Goal: Information Seeking & Learning: Check status

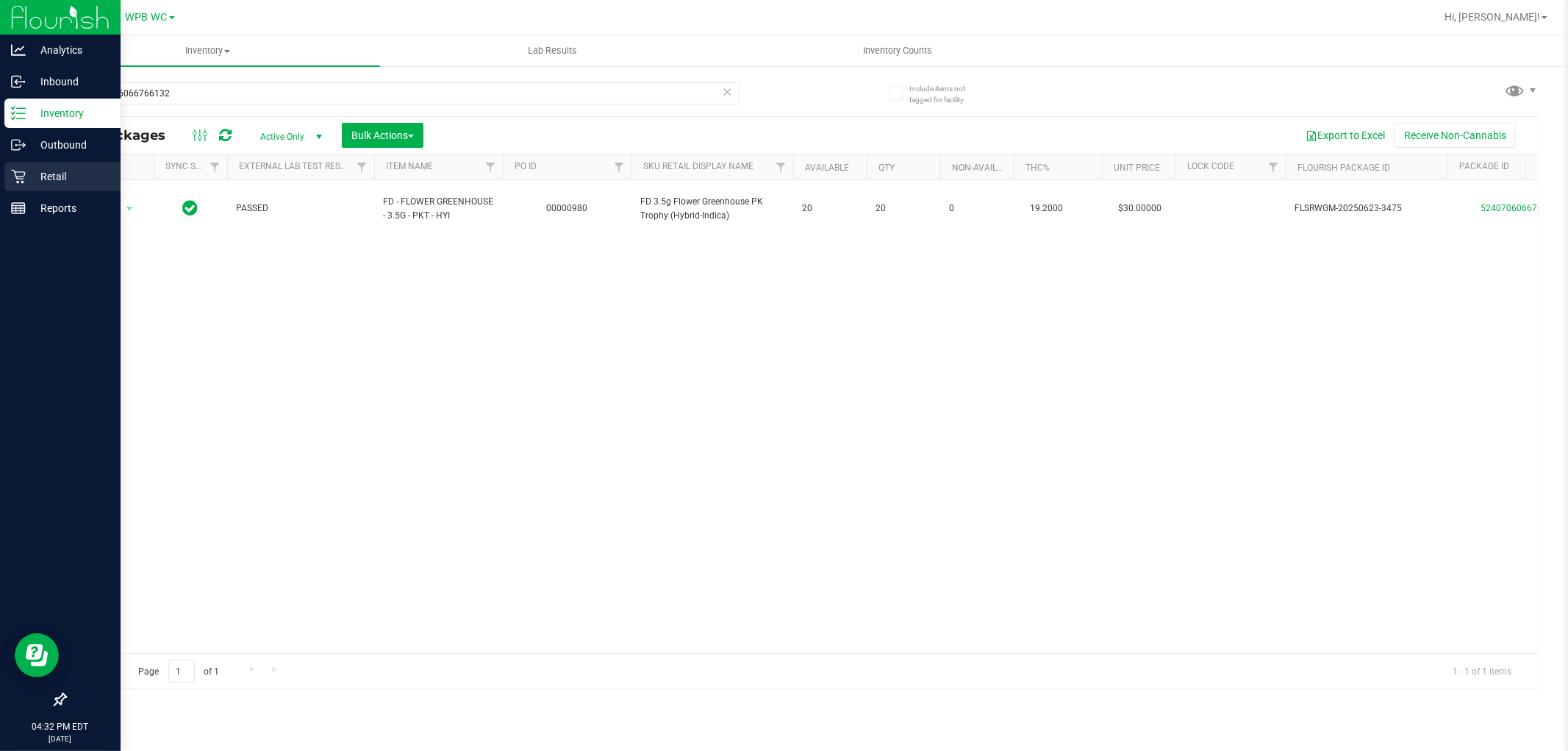
click at [25, 178] on p "Retail" at bounding box center [69, 176] width 88 height 17
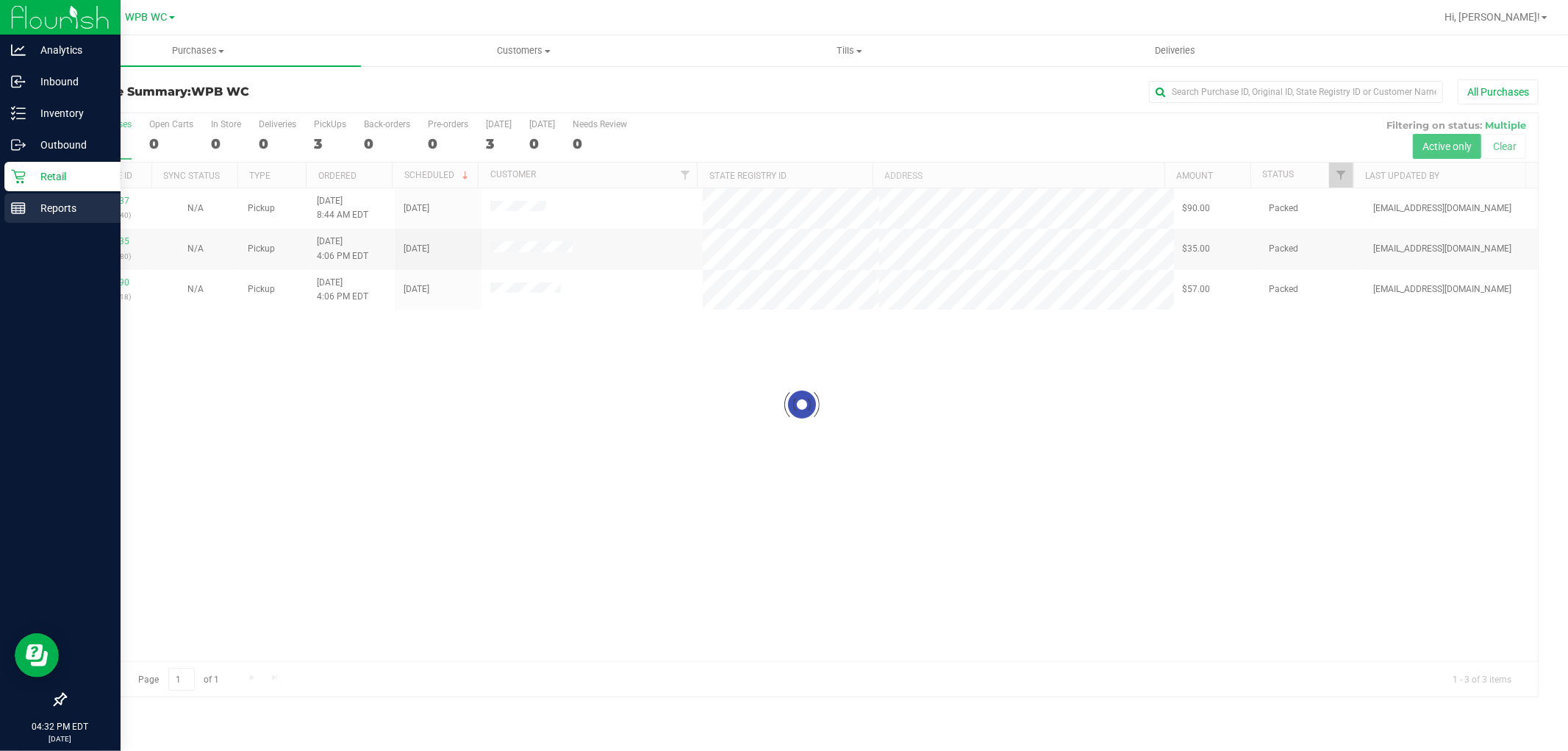
click at [75, 220] on div "Reports" at bounding box center [63, 208] width 116 height 29
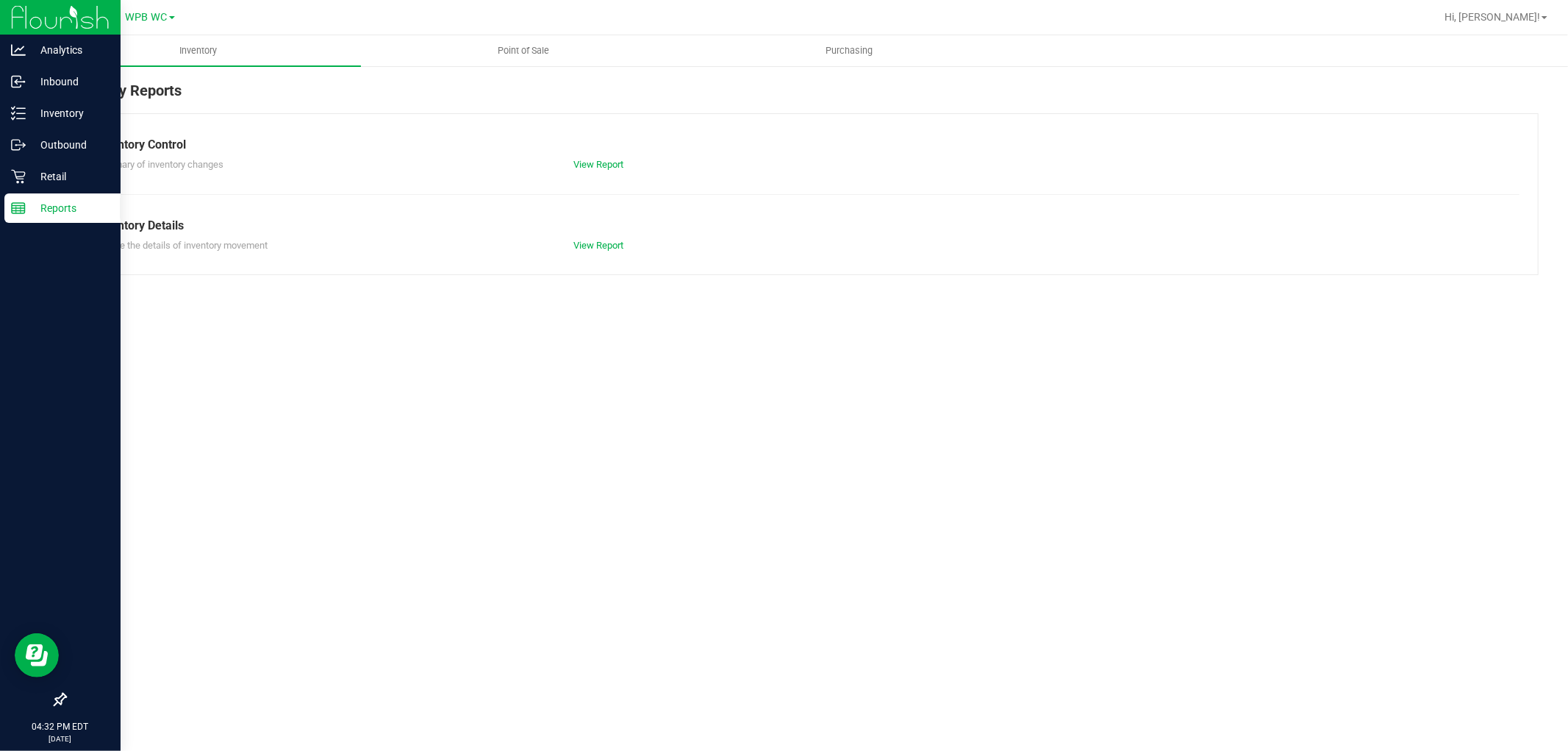
click at [69, 213] on p "Reports" at bounding box center [69, 208] width 88 height 17
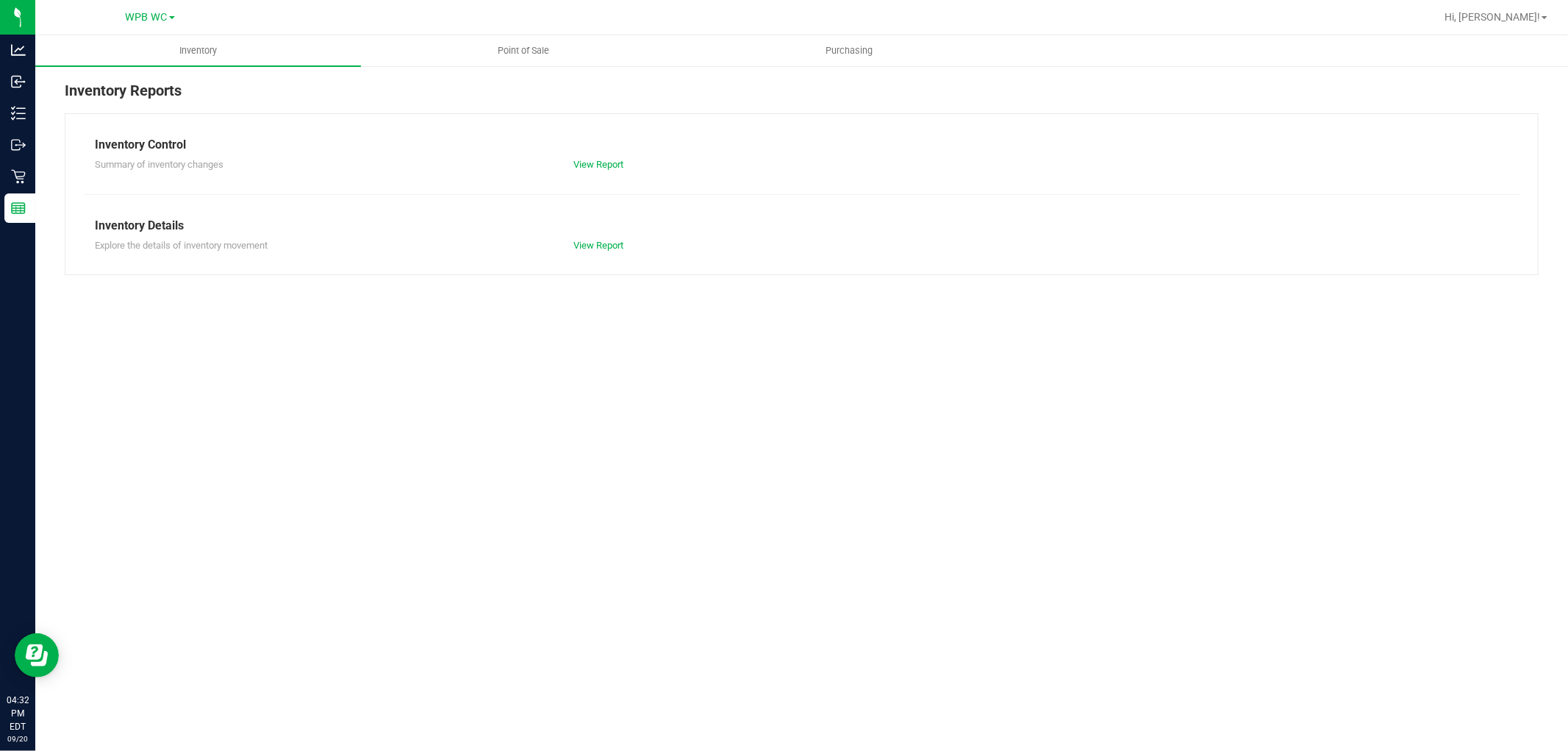
click at [548, 34] on nav "WPB WC Hi, [PERSON_NAME]!" at bounding box center [802, 17] width 1533 height 35
click at [532, 54] on span "Point of Sale" at bounding box center [524, 51] width 92 height 14
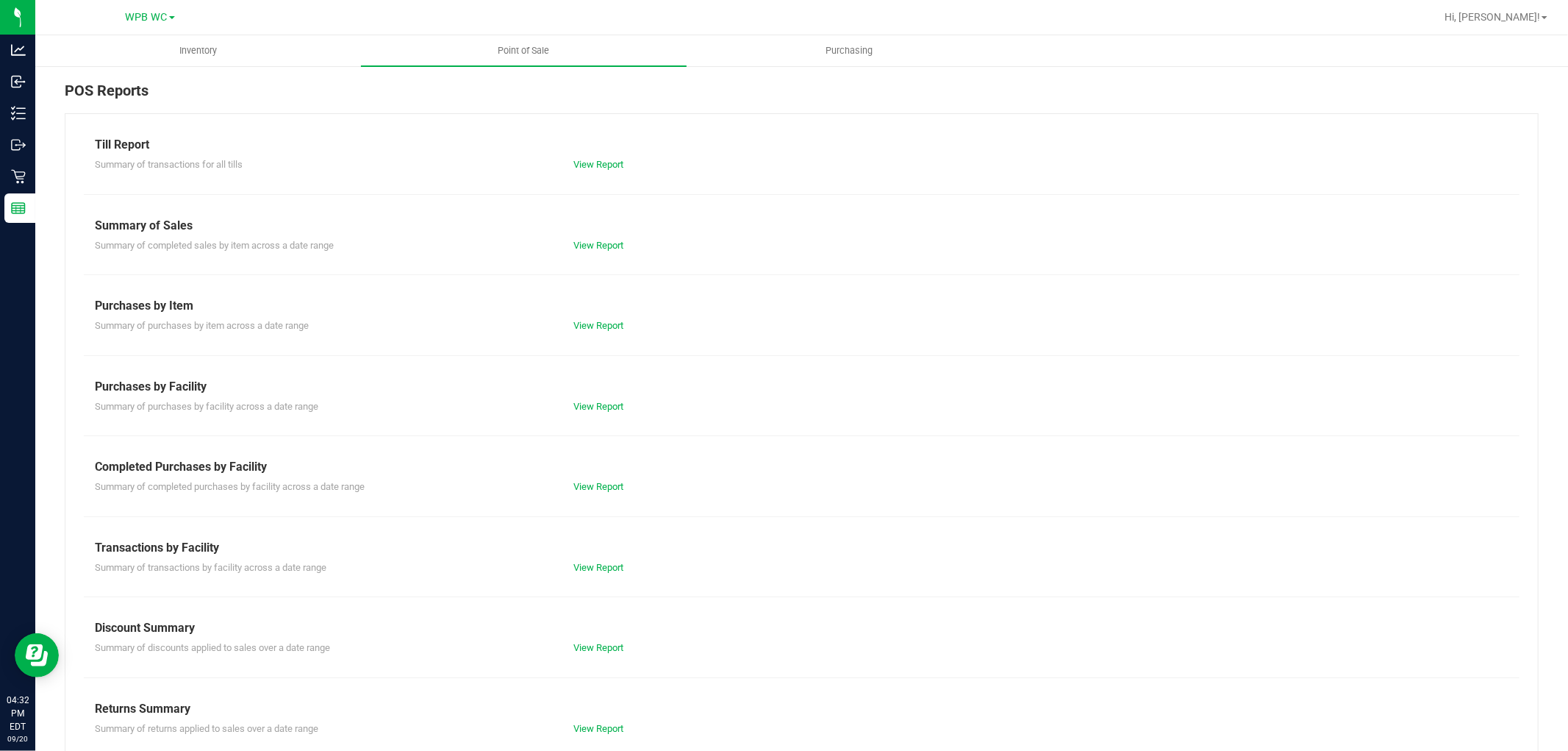
click at [597, 476] on div "Summary of completed purchases by facility across a date range View Report" at bounding box center [801, 484] width 1436 height 18
click at [597, 482] on link "View Report" at bounding box center [598, 486] width 50 height 11
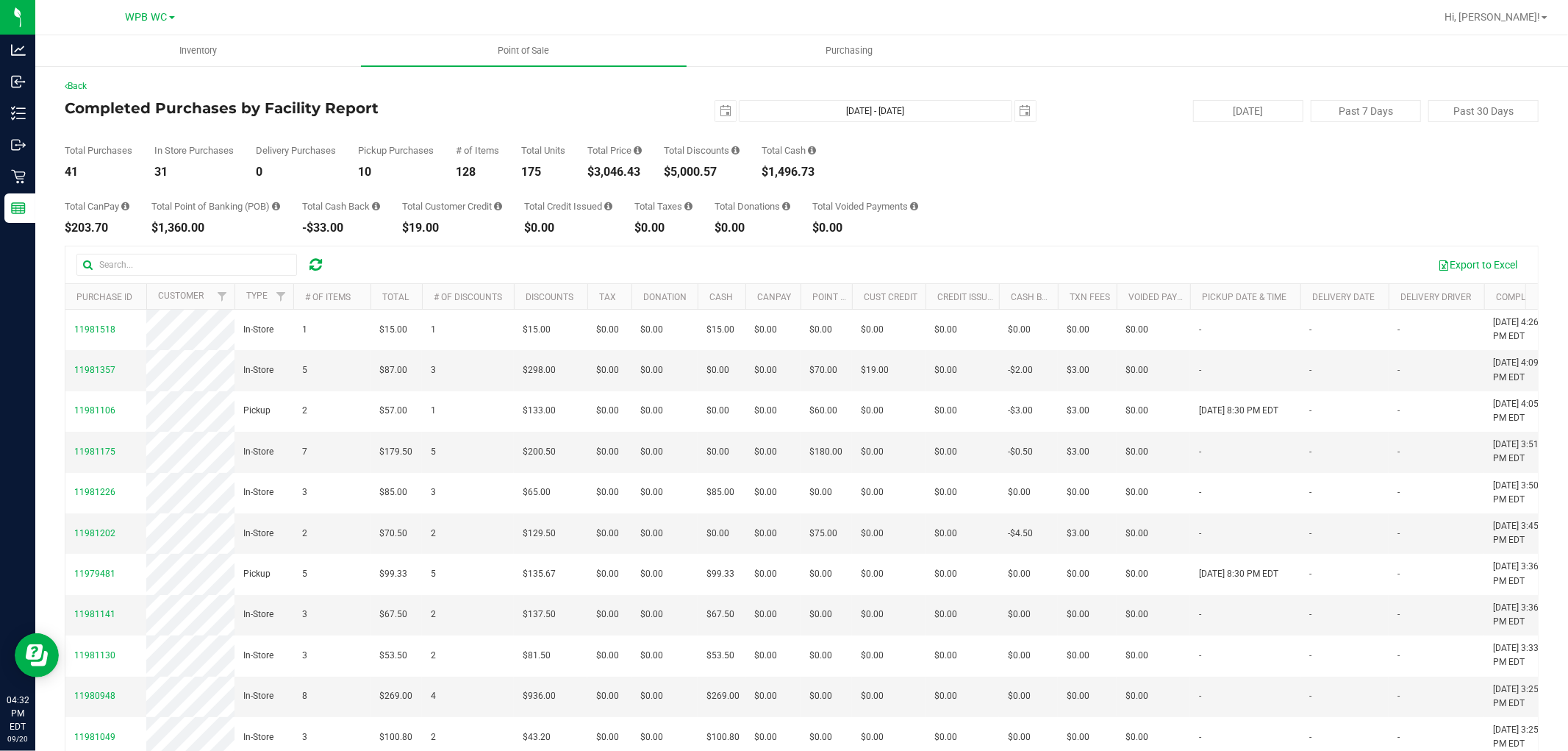
click at [1135, 112] on div "[DATE] Past 7 Days Past 30 Days" at bounding box center [1299, 111] width 502 height 22
